Goal: Complete application form: Complete application form

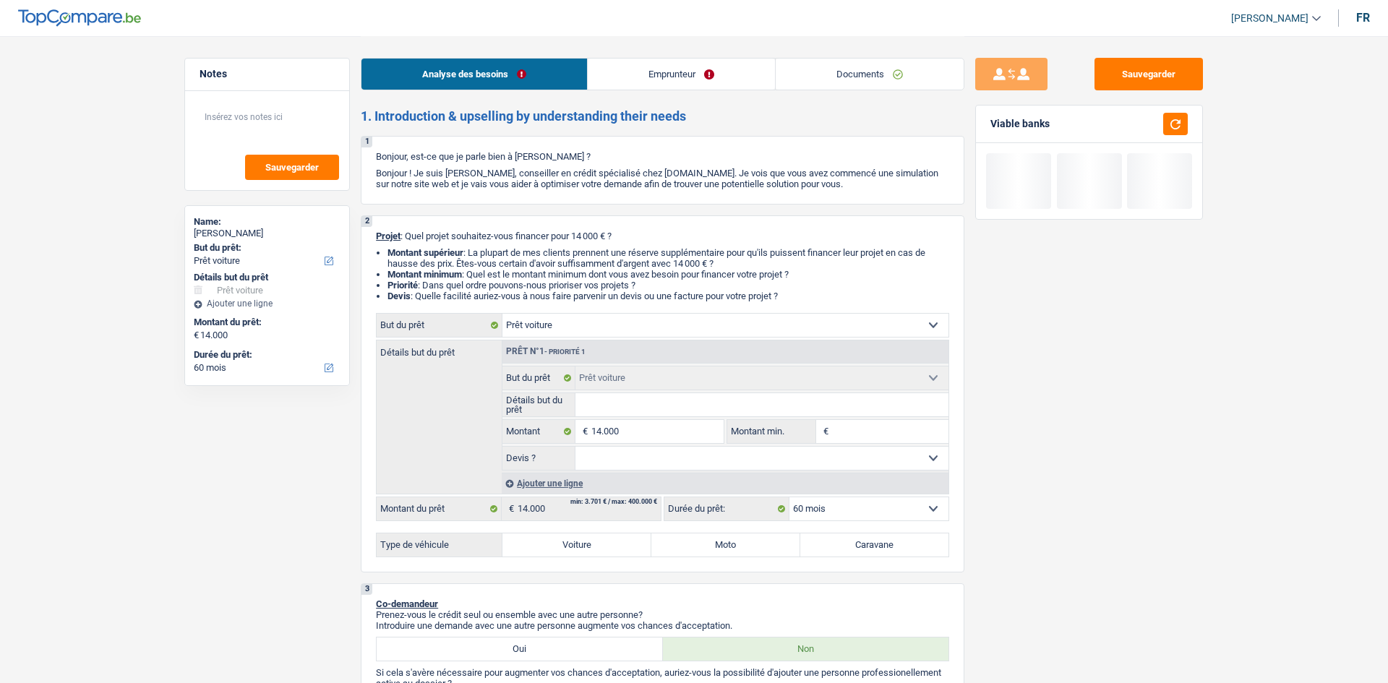
select select "car"
select select "60"
select select "car"
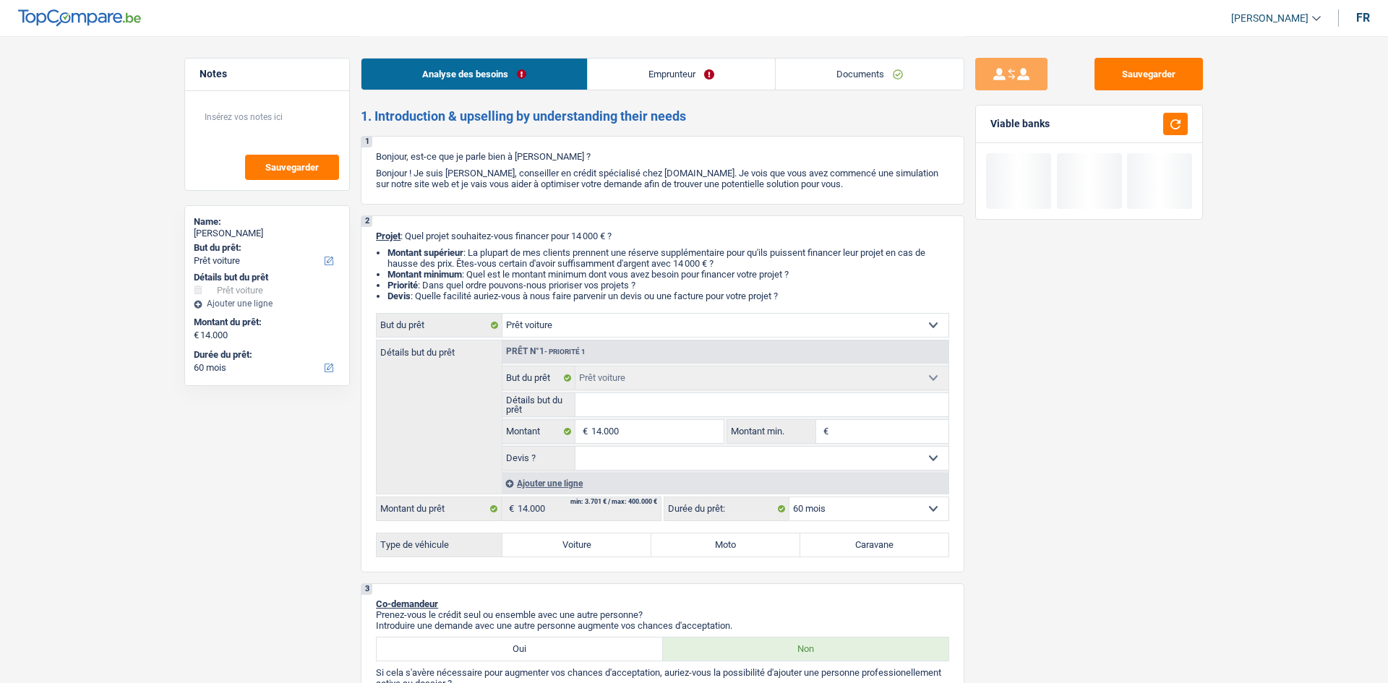
select select "60"
select select "car"
select select "60"
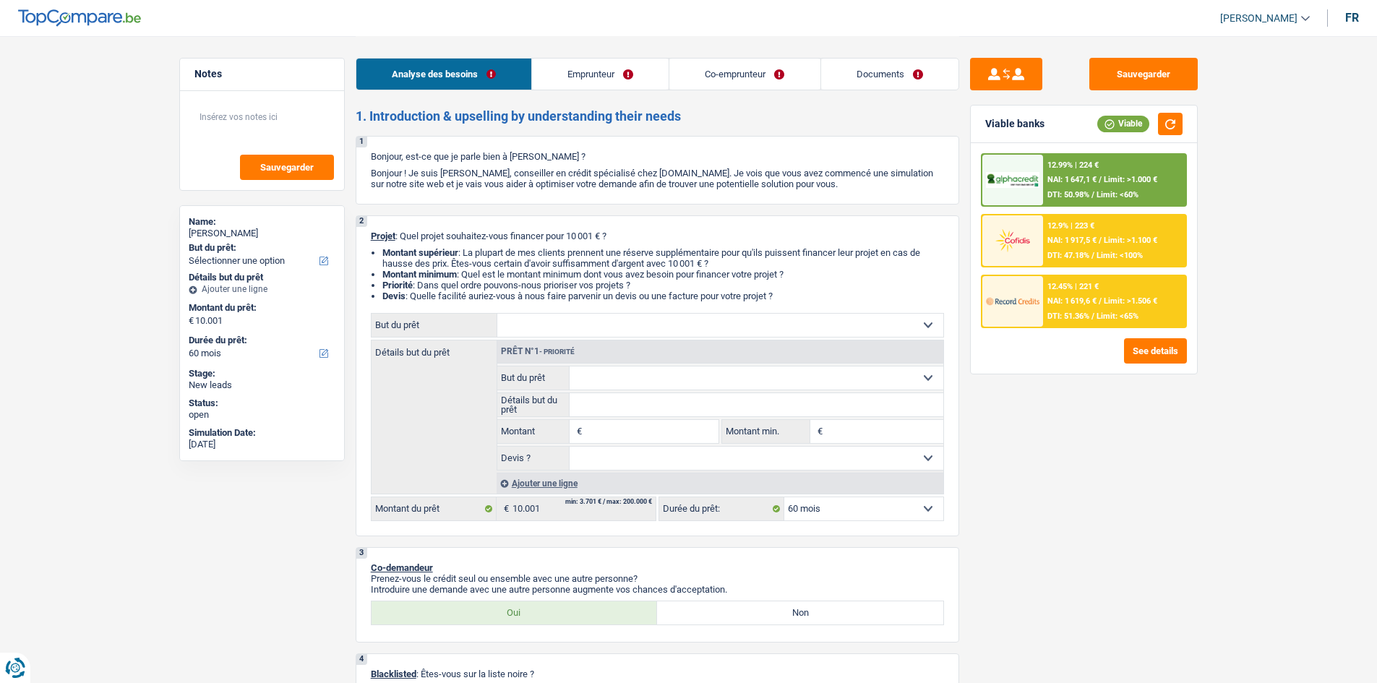
select select "60"
select select "privateEmployee"
select select "publicEmployee"
select select "familyAllowances"
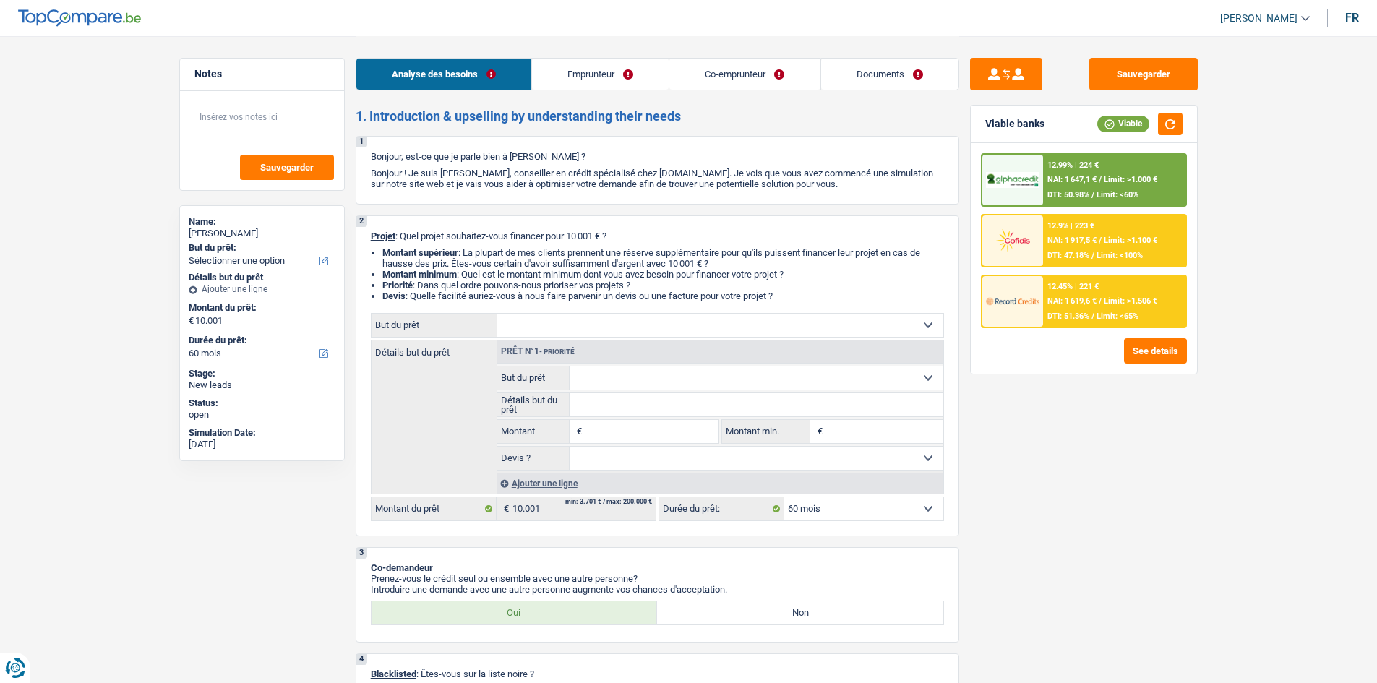
select select "netSalary"
select select "mealVouchers"
select select "netSalary"
select select "mealVouchers"
select select "ownerWithMortgage"
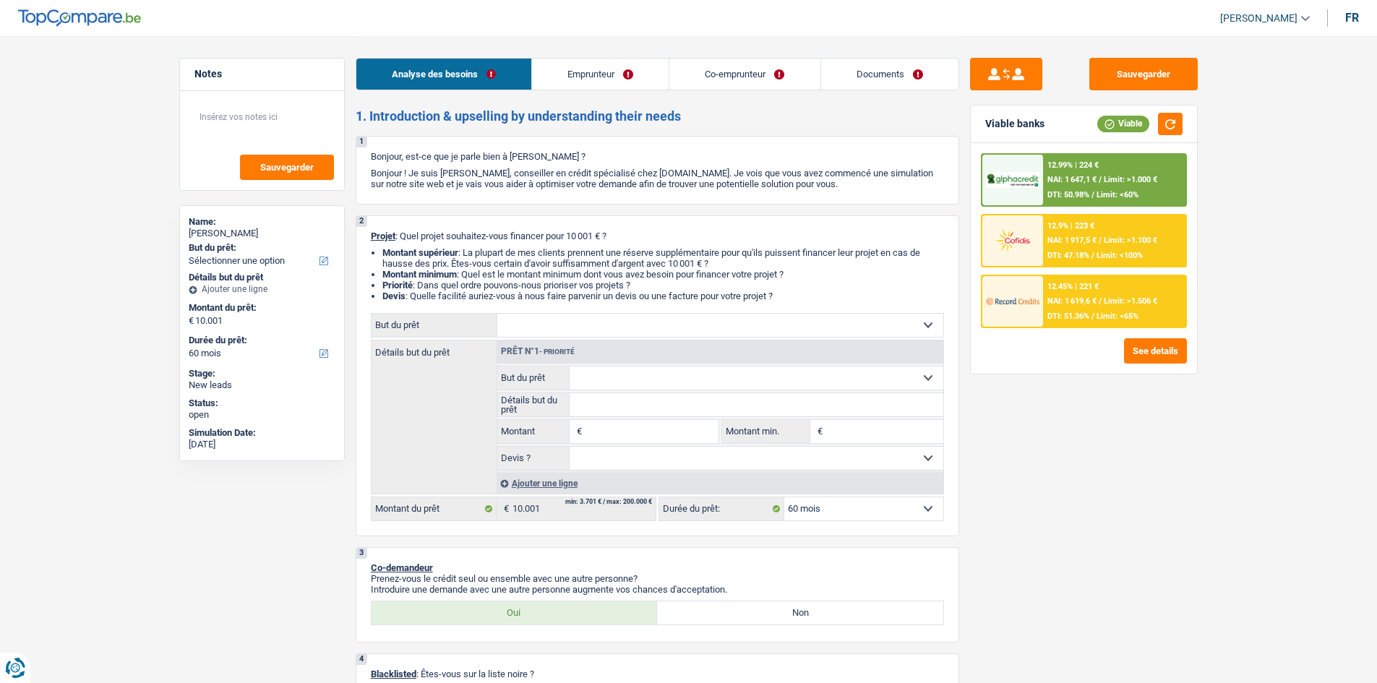
select select "mortgage"
select select "420"
select select "renovationLoan"
select select "42"
select select "60"
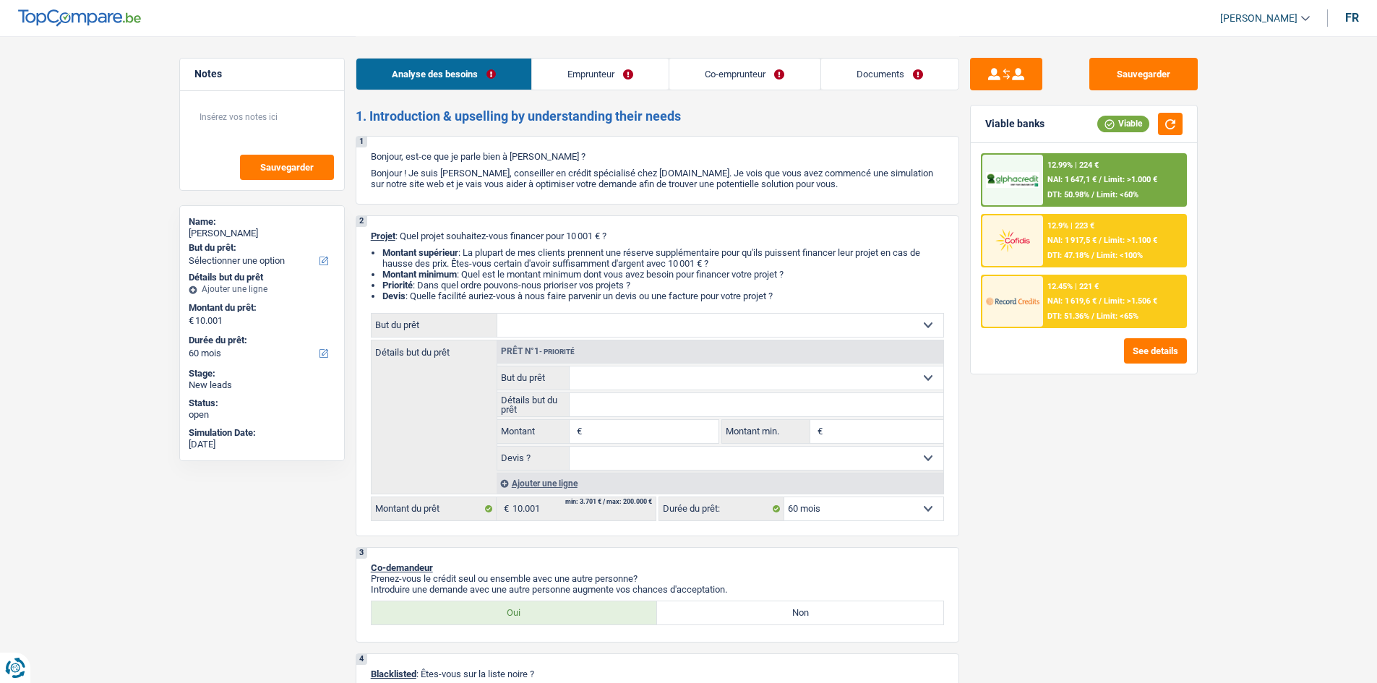
select select "applicant"
click at [851, 72] on link "Documents" at bounding box center [889, 74] width 137 height 31
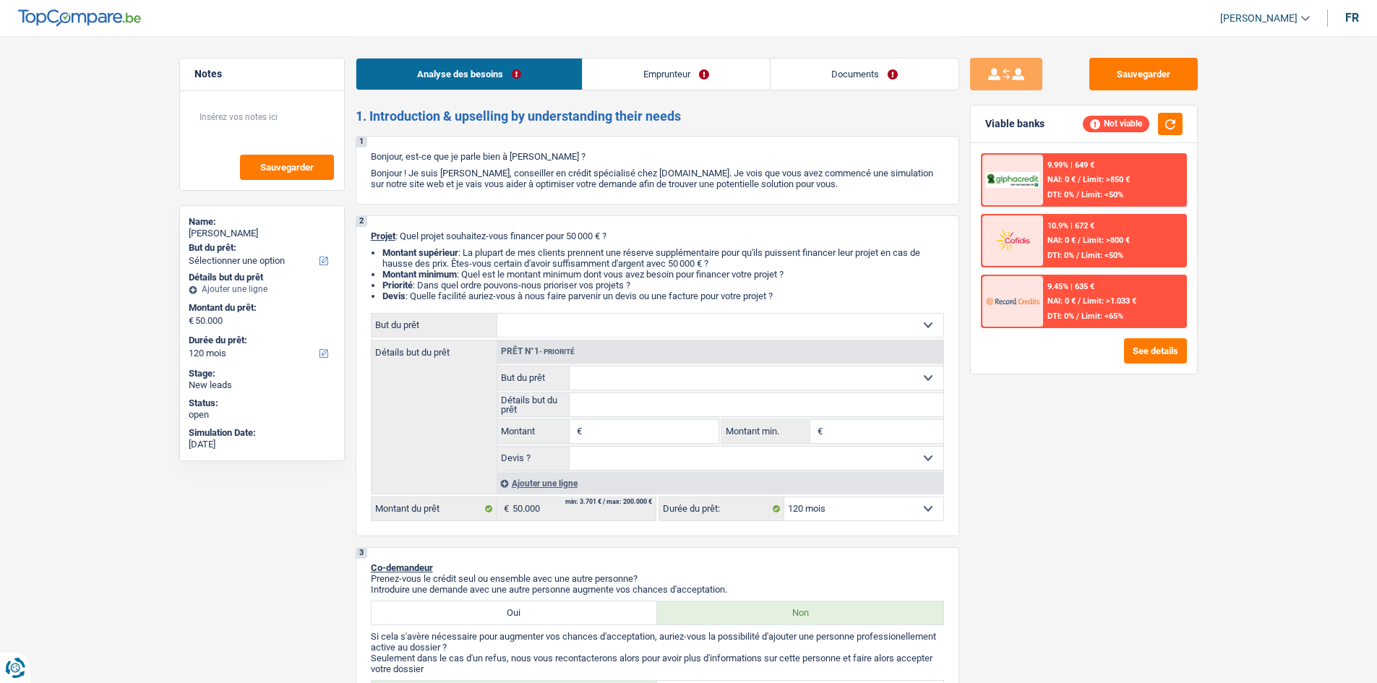
select select "120"
select select "worker"
select select "netSalary"
select select "120"
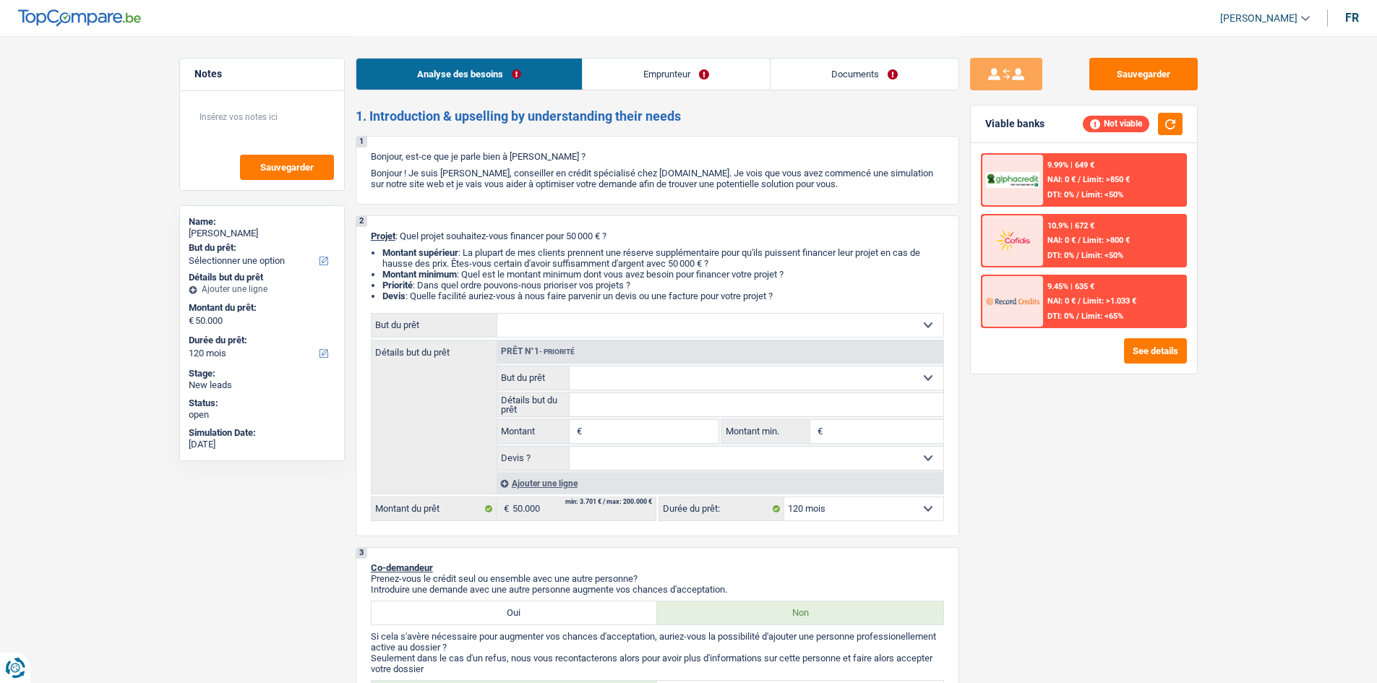
select select "worker"
select select "netSalary"
click at [900, 82] on link "Documents" at bounding box center [864, 74] width 188 height 31
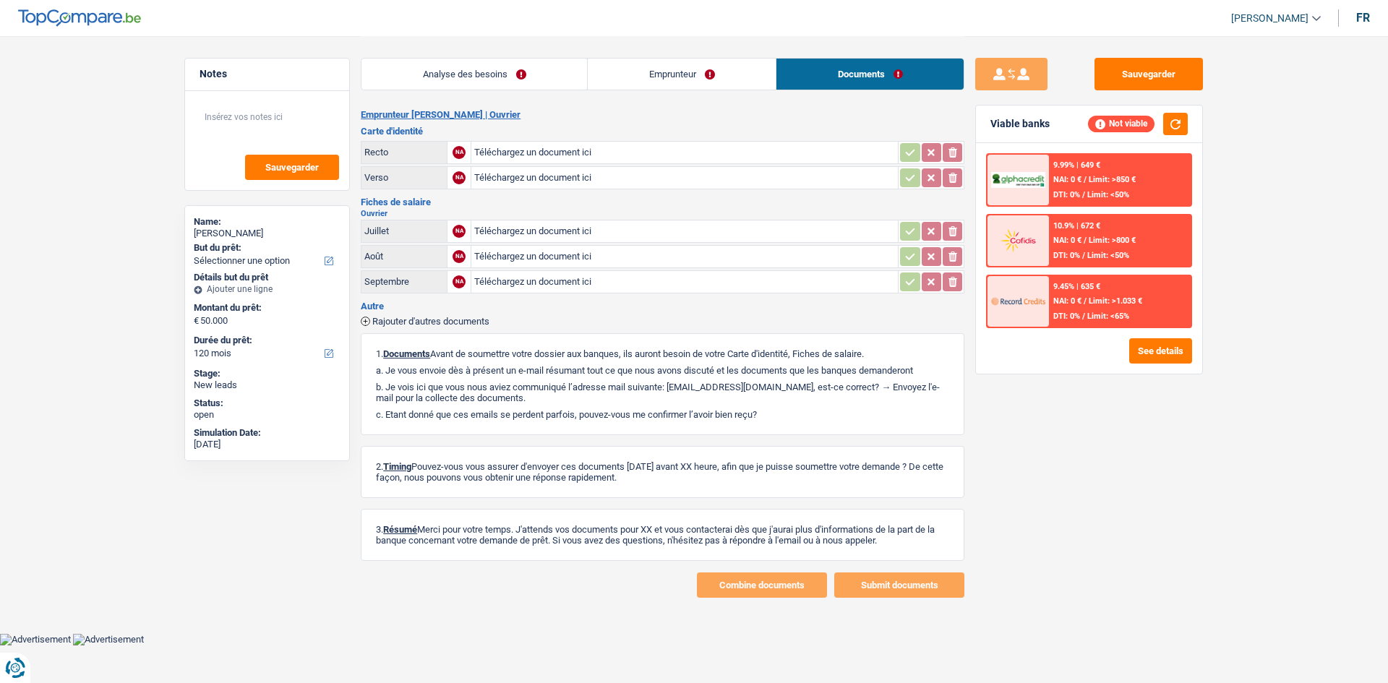
click at [697, 82] on link "Emprunteur" at bounding box center [682, 74] width 188 height 31
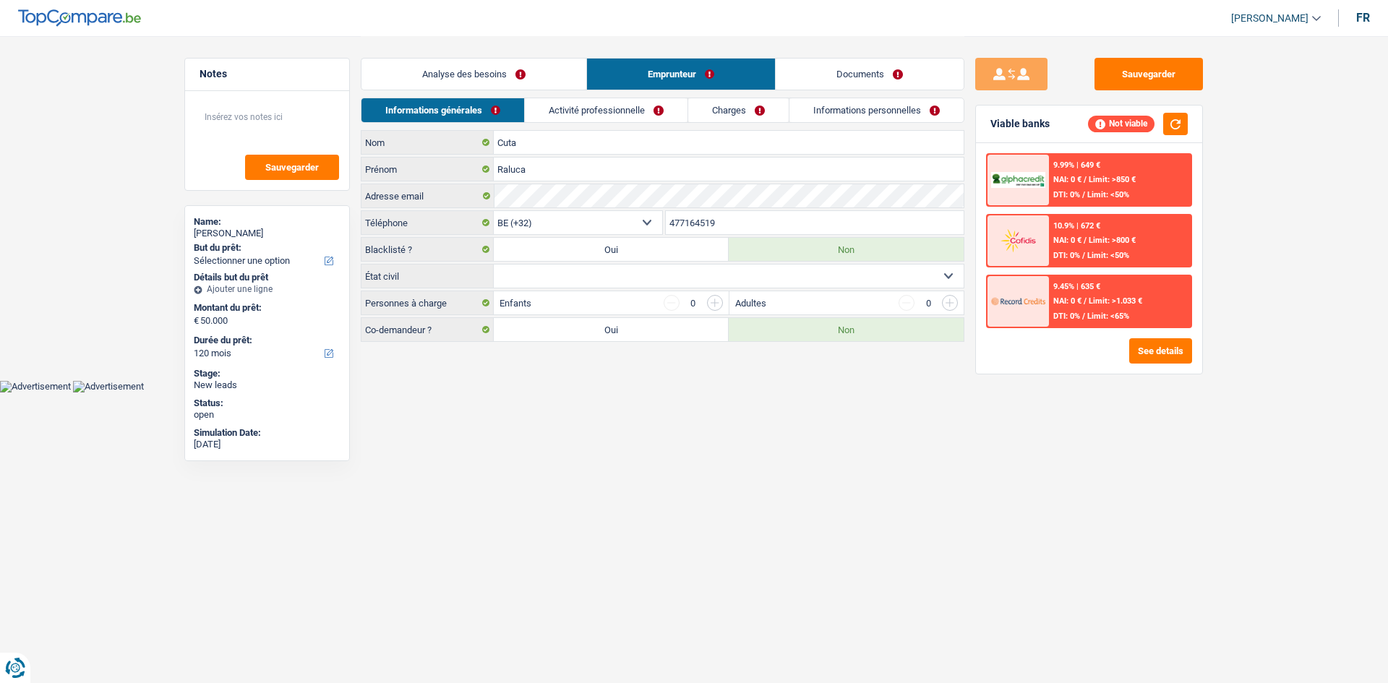
click at [637, 111] on link "Activité professionnelle" at bounding box center [606, 110] width 163 height 24
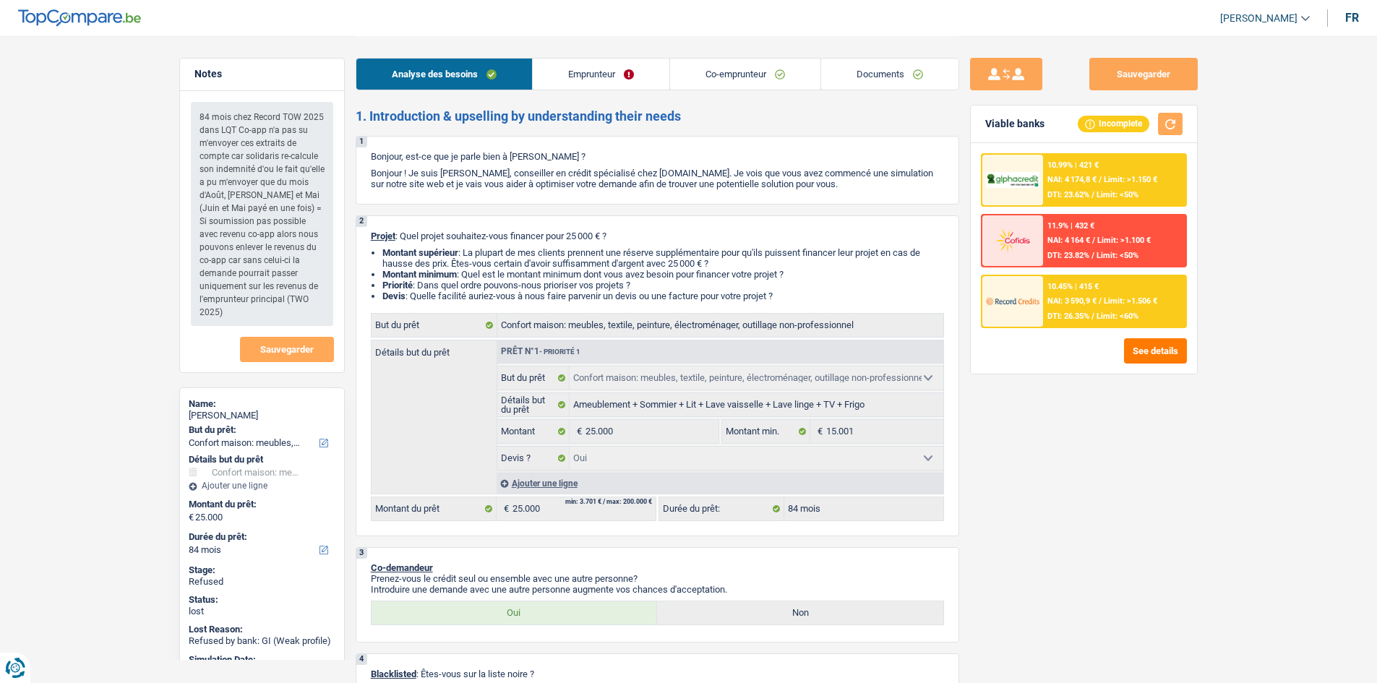
select select "household"
select select "84"
select select "household"
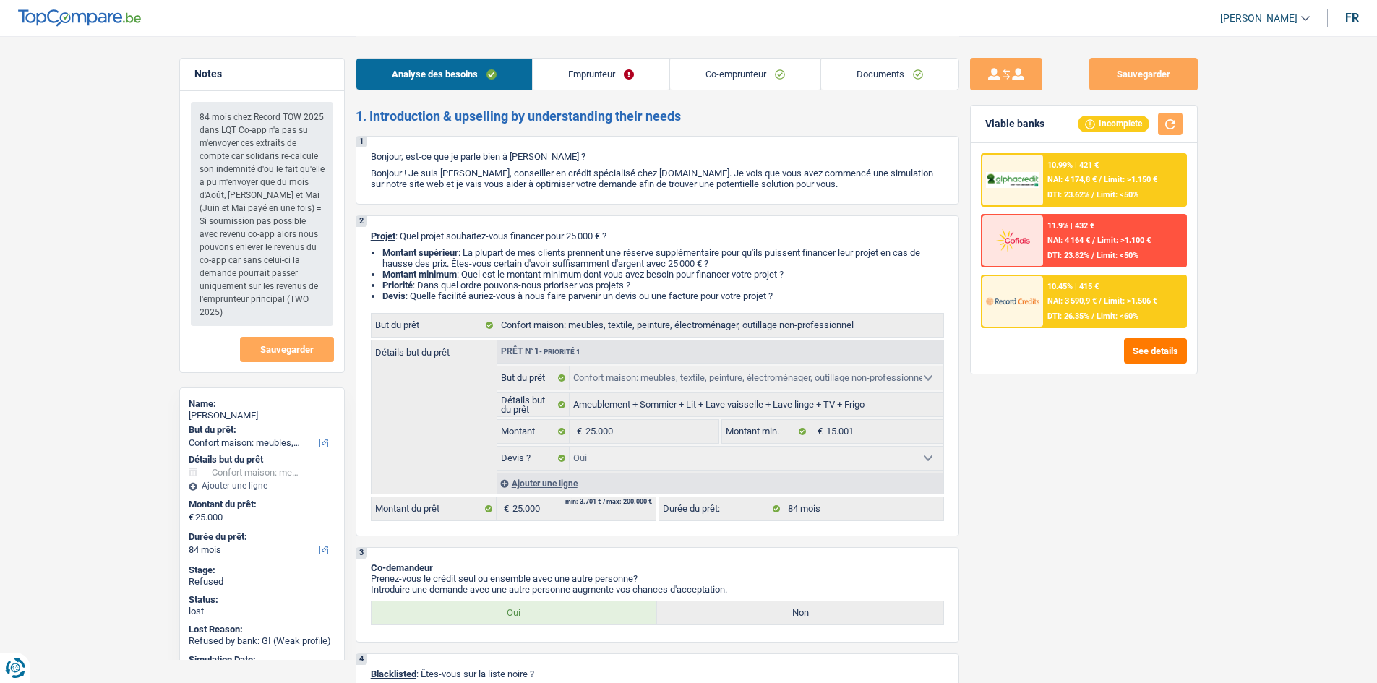
select select "yes"
select select "84"
select select "independent"
select select "mutuality"
select select "netSalary"
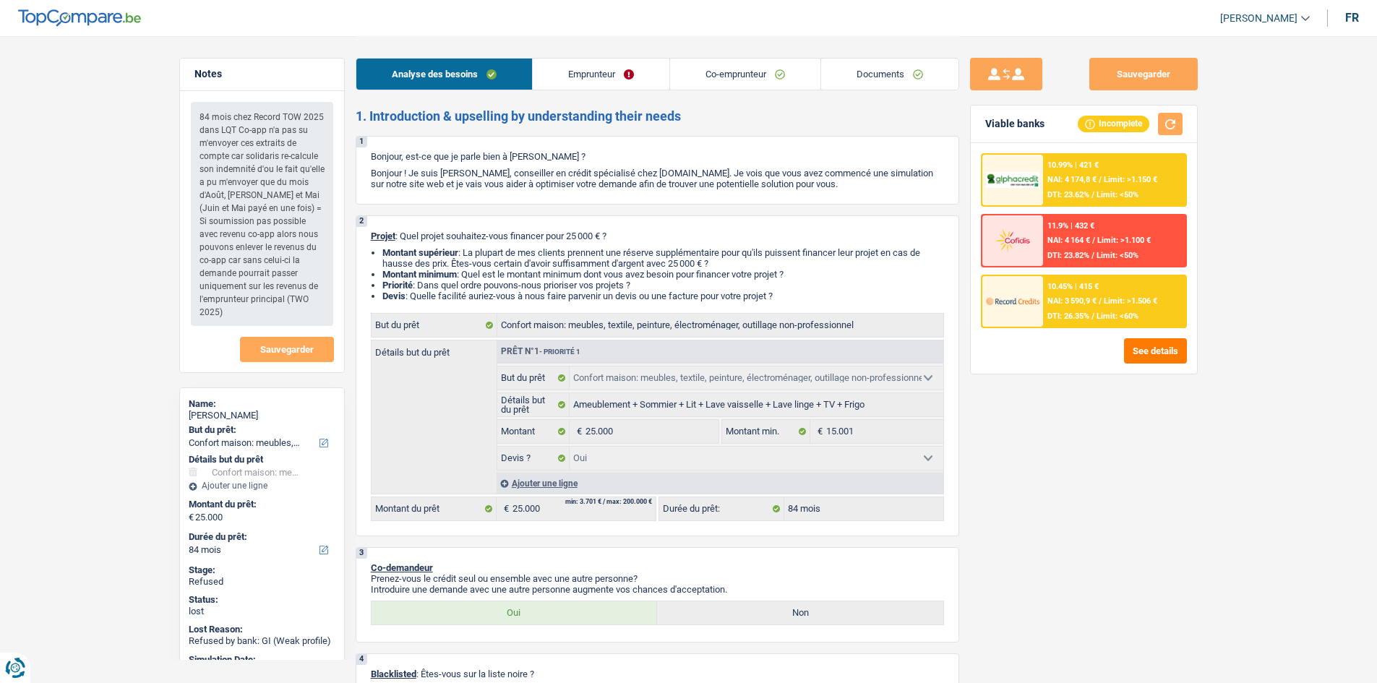
select select "mutualityIndemnity"
select select "rents"
select select "household"
select select "yes"
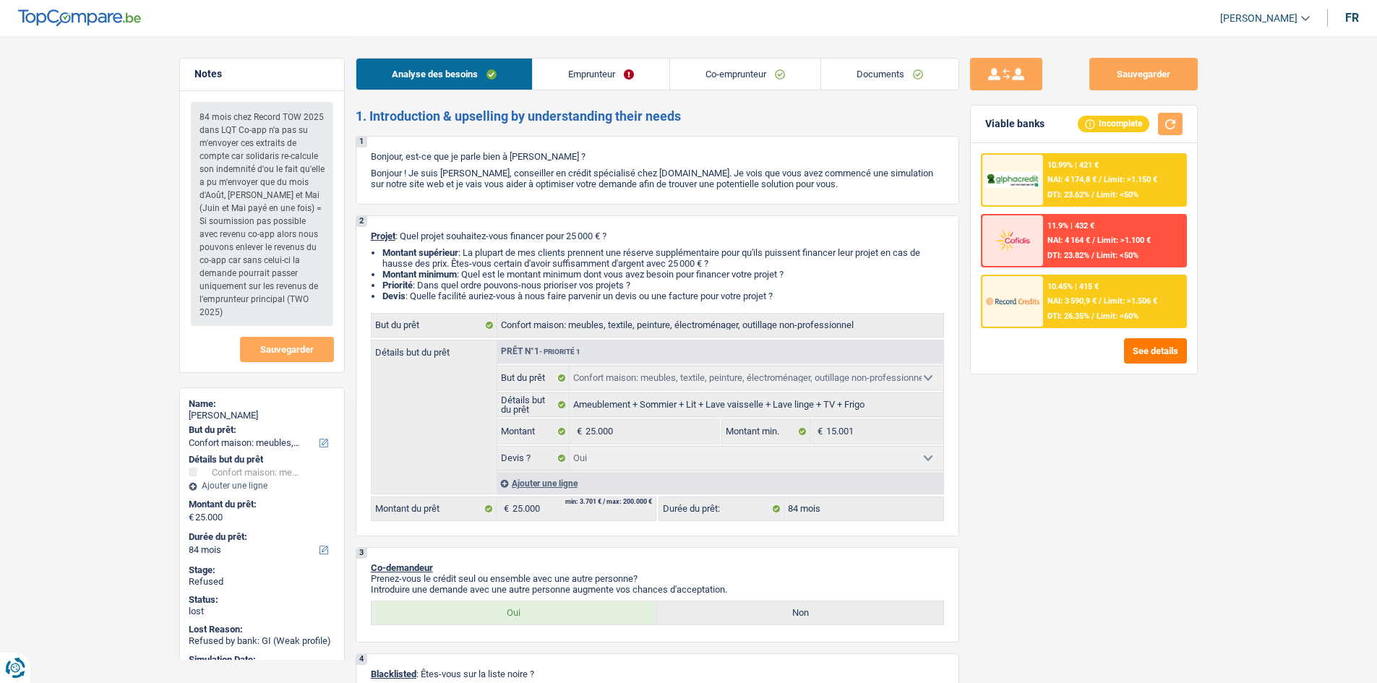
select select "84"
select select "independent"
select select "netSalary"
select select "BE"
click at [601, 83] on link "Emprunteur" at bounding box center [601, 74] width 137 height 31
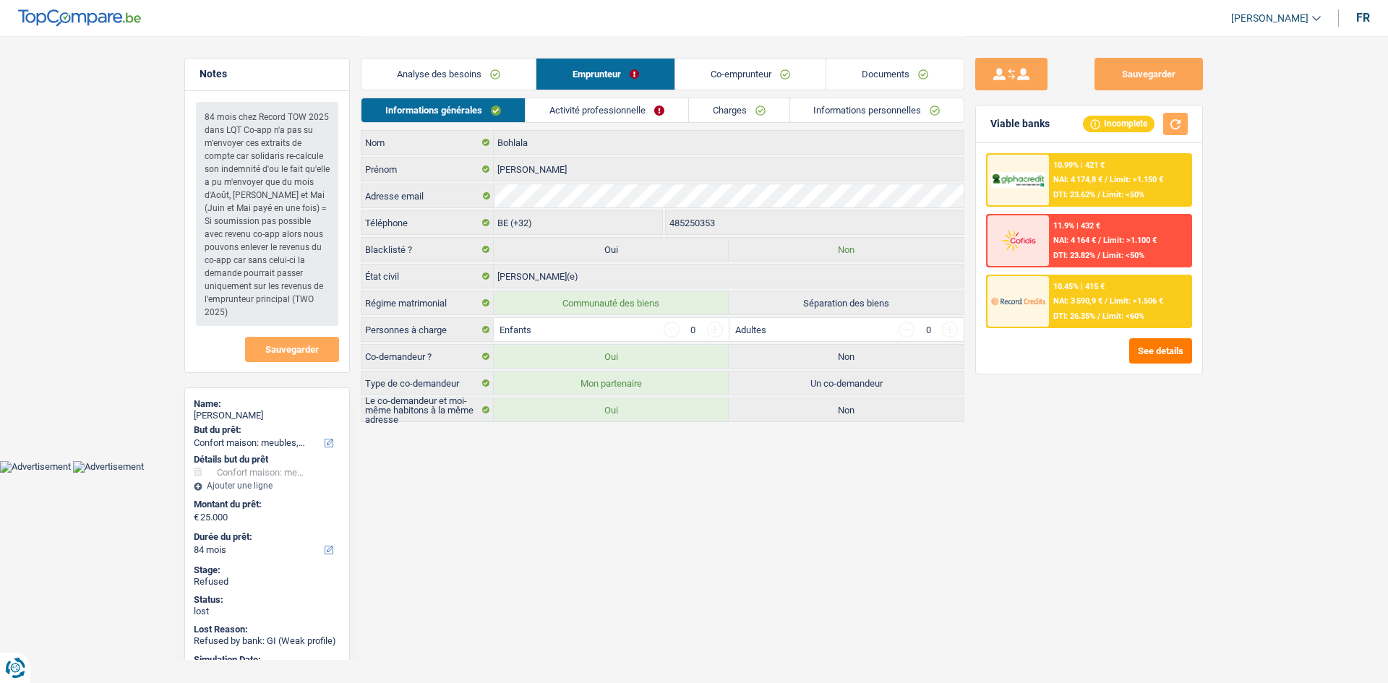
click at [595, 111] on link "Activité professionnelle" at bounding box center [606, 110] width 163 height 24
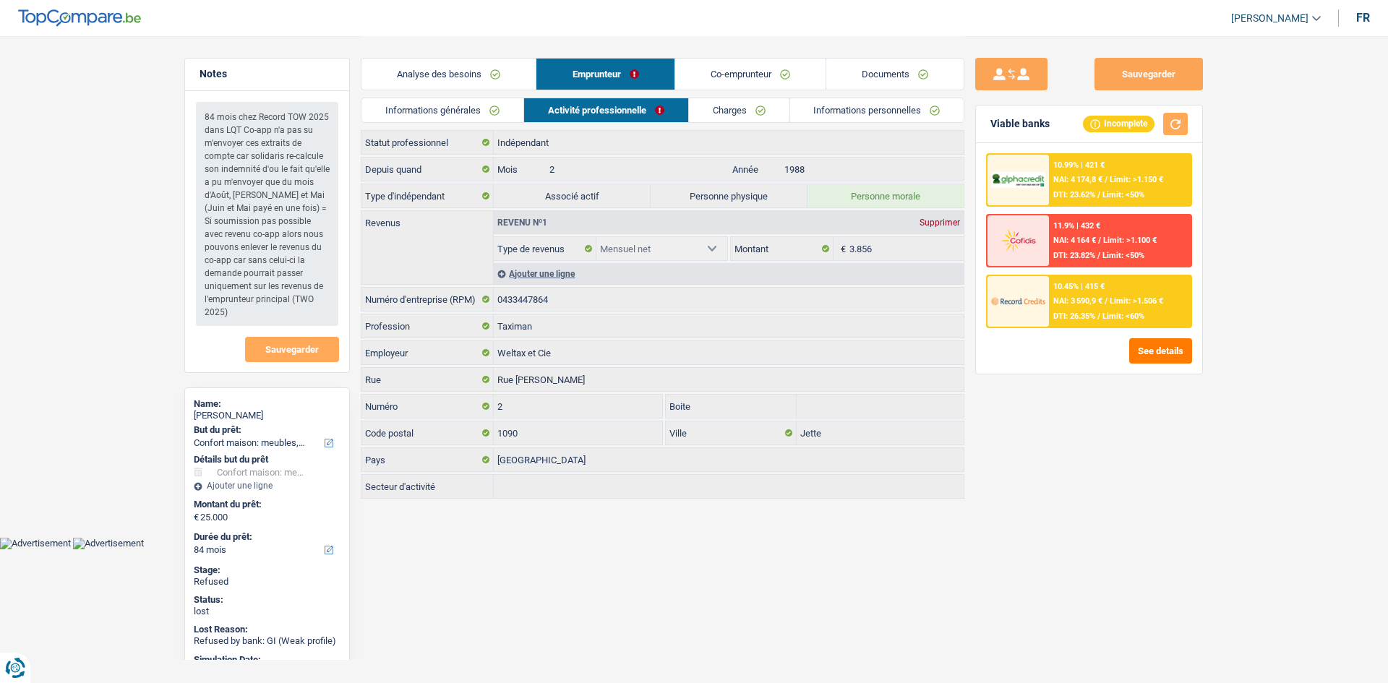
click at [687, 76] on link "Co-emprunteur" at bounding box center [750, 74] width 150 height 31
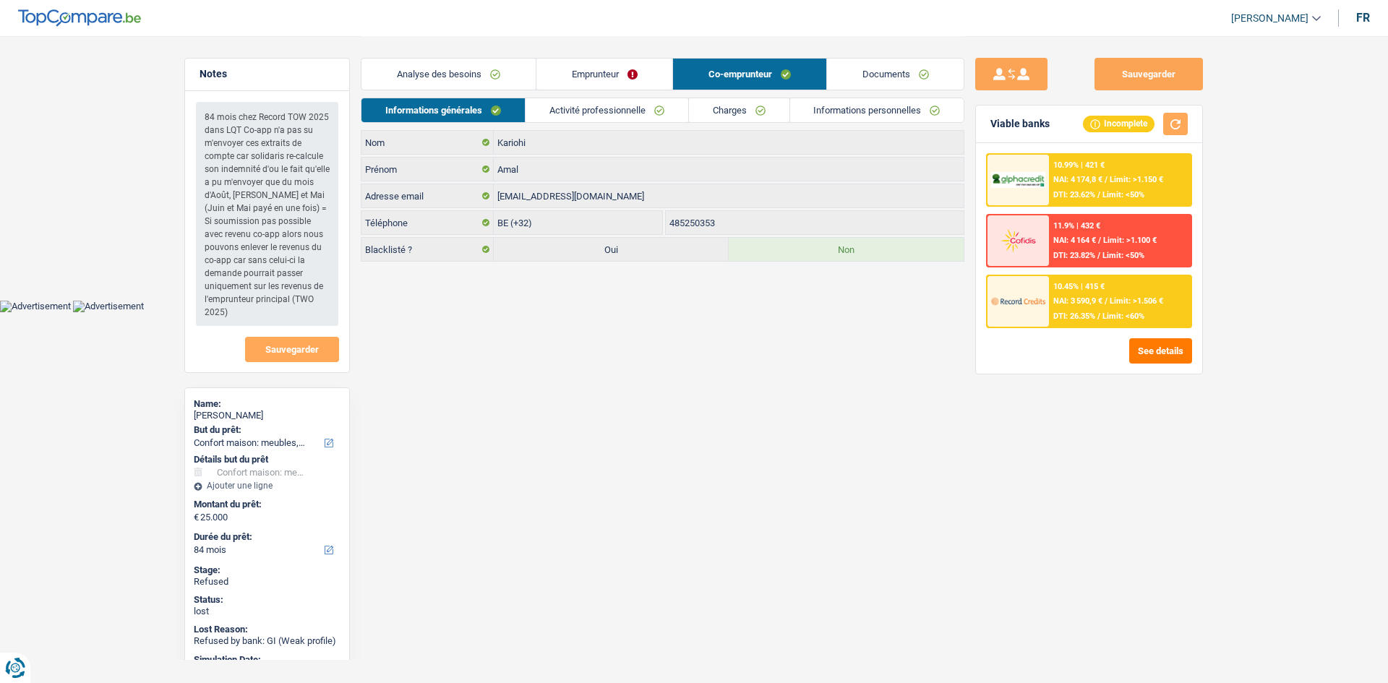
click at [642, 103] on link "Activité professionnelle" at bounding box center [606, 110] width 163 height 24
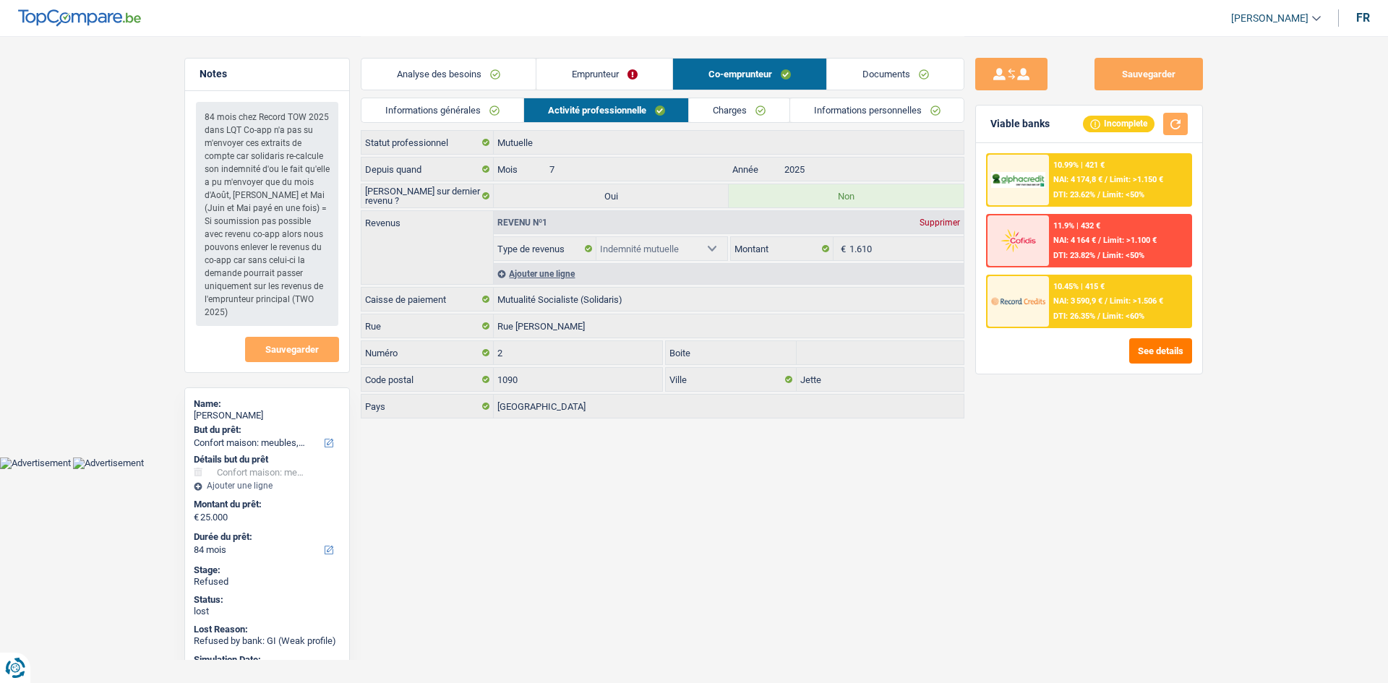
click at [1123, 442] on div "Sauvegarder Viable banks Incomplete 10.99% | 421 € NAI: 4 174,8 € / Limit: >1.1…" at bounding box center [1088, 359] width 249 height 602
click at [515, 70] on link "Analyse des besoins" at bounding box center [448, 74] width 174 height 31
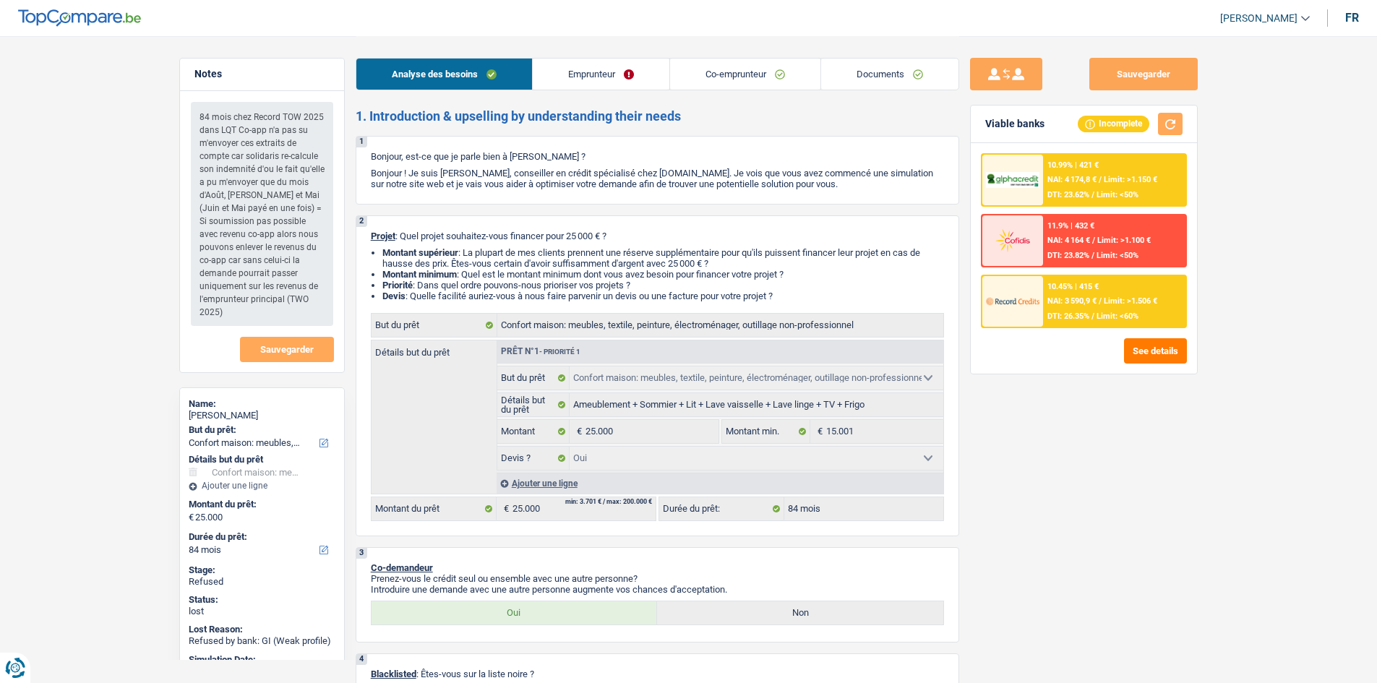
click at [1123, 433] on div "Sauvegarder Viable banks Incomplete 10.99% | 421 € NAI: 4 174,8 € / Limit: >1.1…" at bounding box center [1083, 359] width 249 height 602
click at [588, 70] on link "Emprunteur" at bounding box center [601, 74] width 137 height 31
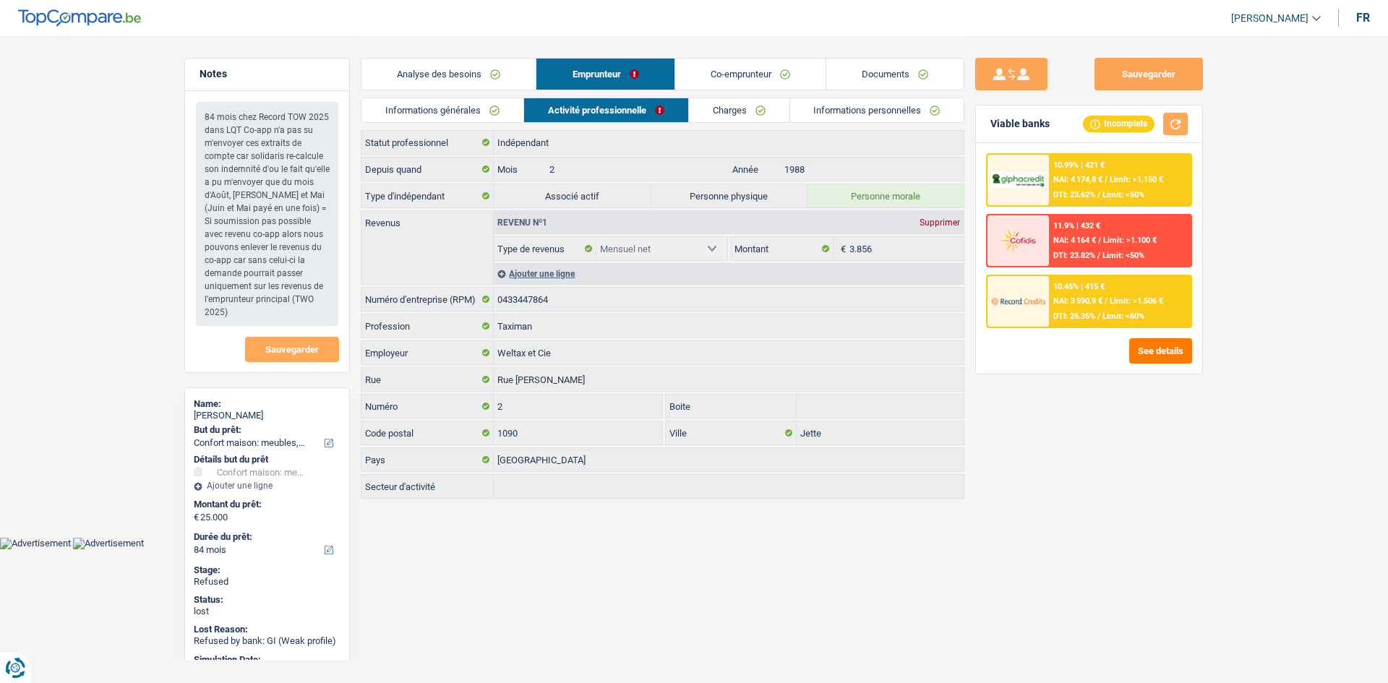
click at [1127, 440] on div "Sauvegarder Viable banks Incomplete 10.99% | 421 € NAI: 4 174,8 € / Limit: >1.1…" at bounding box center [1088, 359] width 249 height 602
click at [744, 84] on link "Co-emprunteur" at bounding box center [750, 74] width 150 height 31
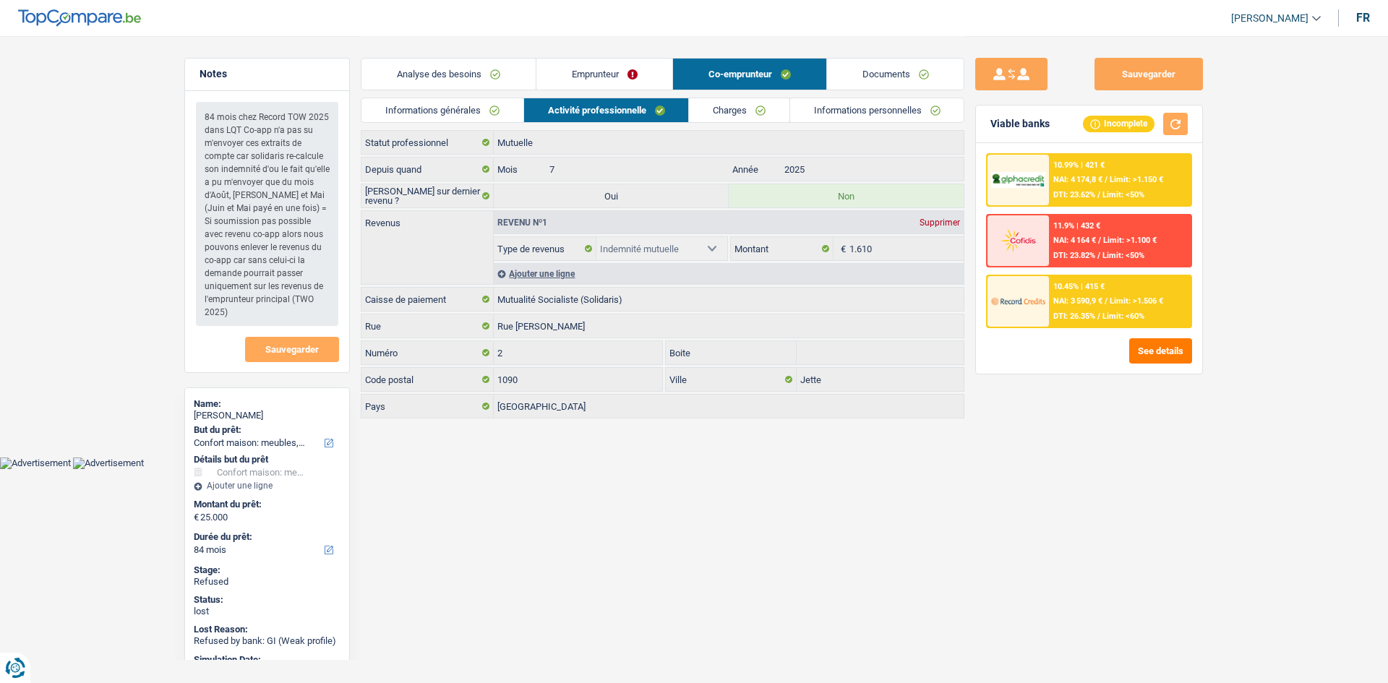
click at [1189, 403] on div "Sauvegarder Viable banks Incomplete 10.99% | 421 € NAI: 4 174,8 € / Limit: >1.1…" at bounding box center [1088, 359] width 249 height 602
click at [1261, 223] on main "Notes 84 mois chez Record TOW 2025 dans LQT Co-app n'a pas su m'envoyer ces ext…" at bounding box center [694, 228] width 1388 height 457
